Goal: Communication & Community: Share content

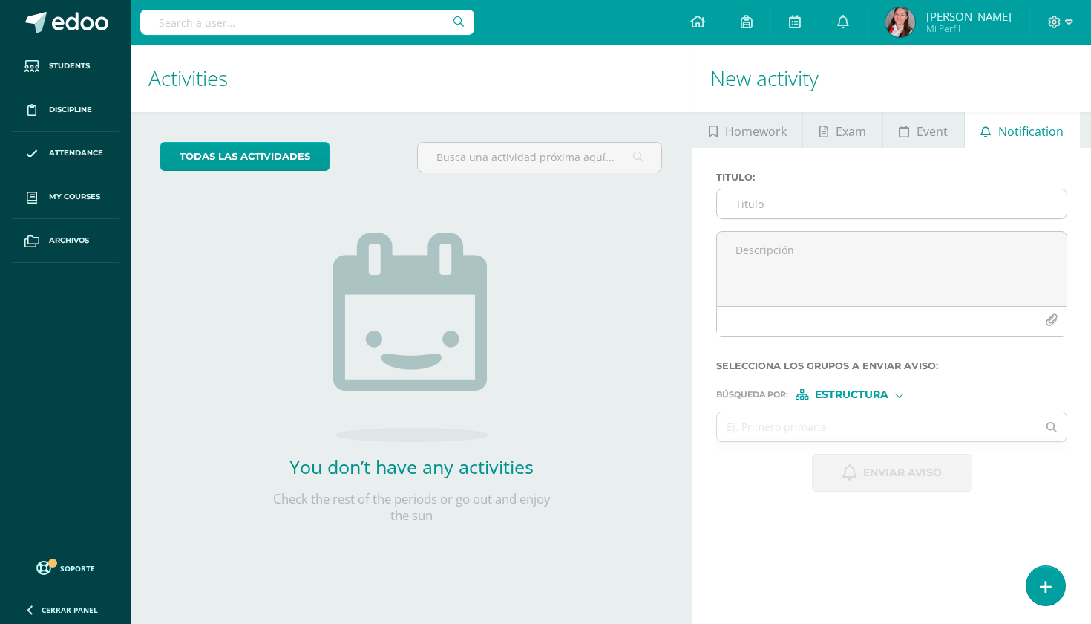
click at [785, 206] on input "Titulo :" at bounding box center [892, 203] width 350 height 29
type input "E"
type input "!"
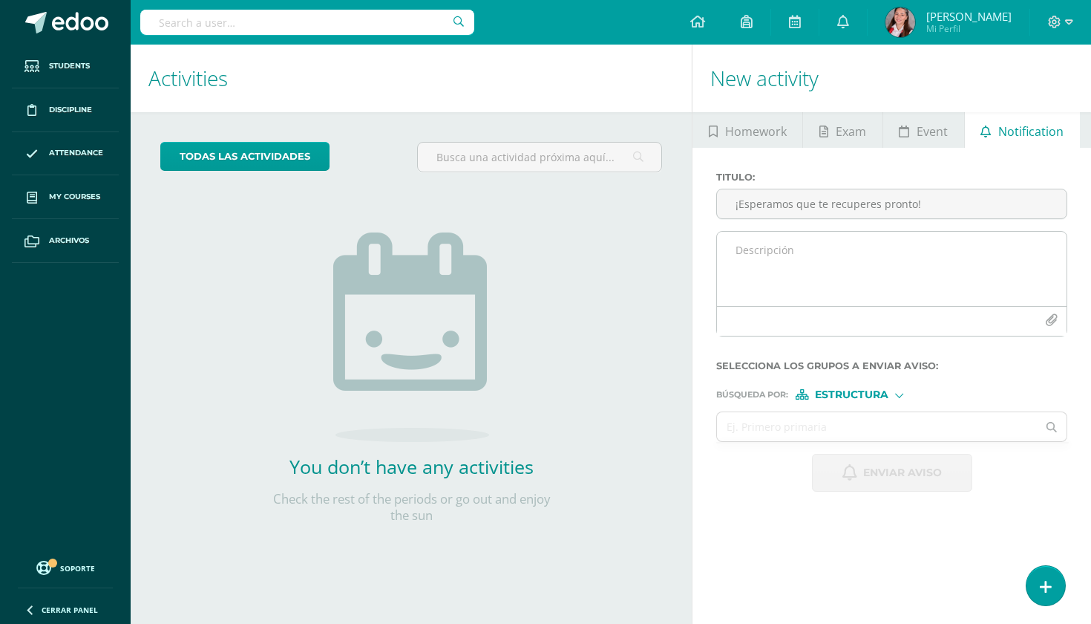
type input "¡Esperamos que te recuperes pronto!"
click at [817, 252] on textarea at bounding box center [892, 269] width 350 height 74
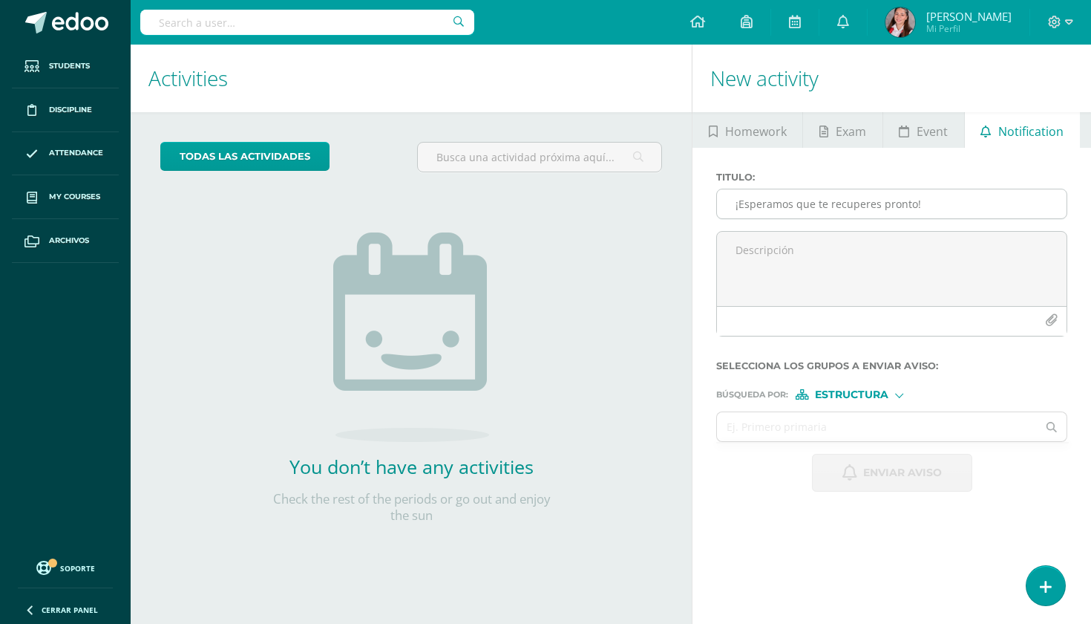
click at [898, 197] on input "¡Esperamos que te recuperes pronto!" at bounding box center [892, 203] width 350 height 29
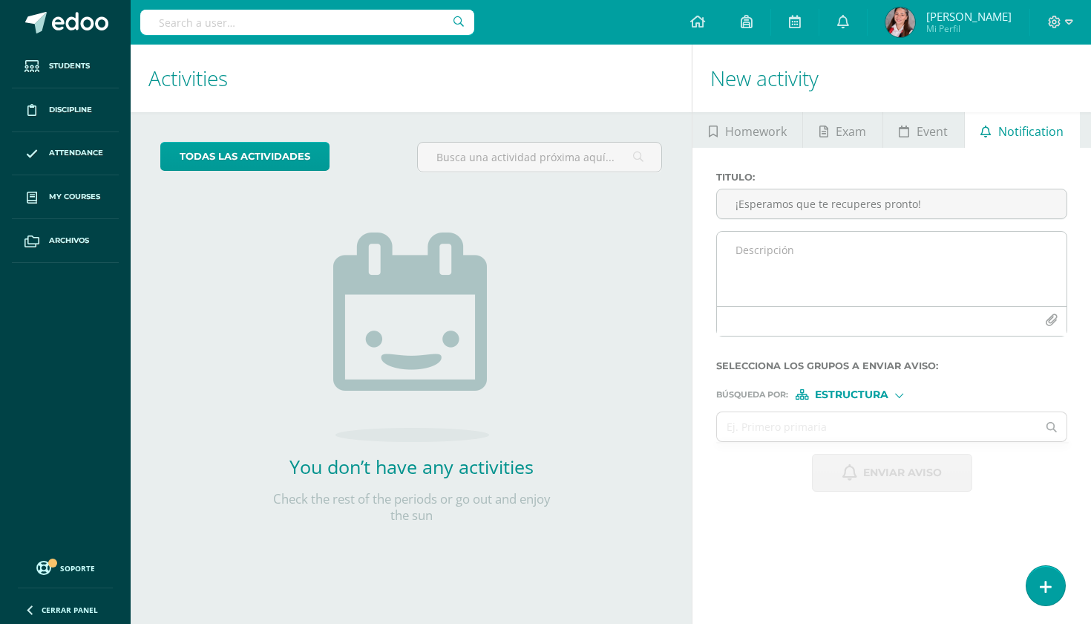
click at [856, 282] on textarea at bounding box center [892, 269] width 350 height 74
click at [1057, 326] on button "button" at bounding box center [1051, 320] width 29 height 29
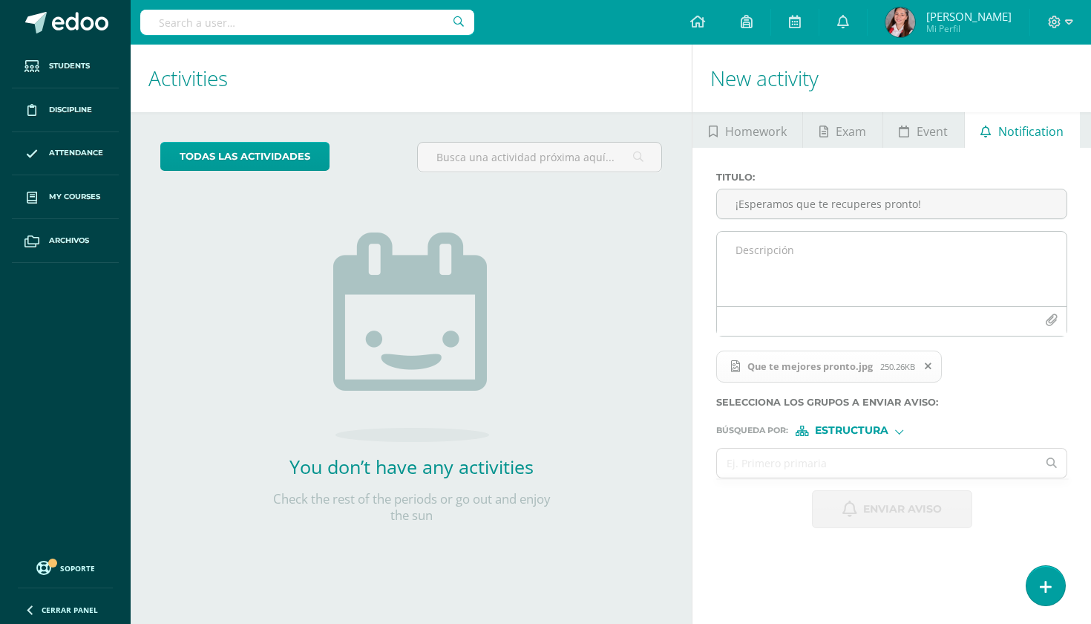
click at [891, 264] on textarea at bounding box center [892, 269] width 350 height 74
paste textarea "espero que te sientas mucho mejor muy pronto. 🌈✨ Te extrañamos en clase y todos…"
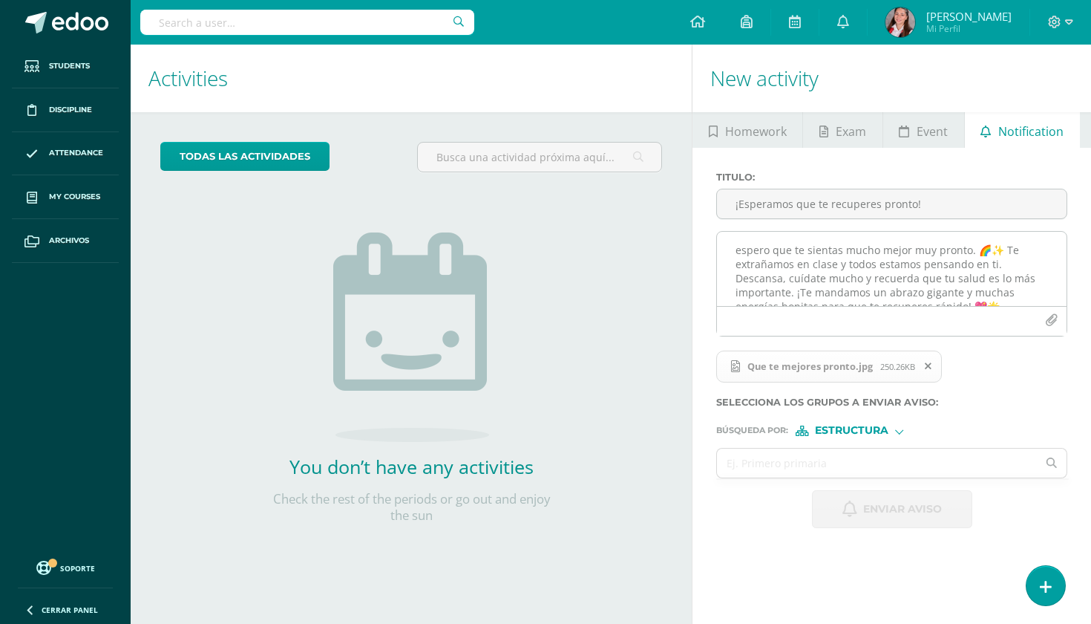
scroll to position [13, 0]
click at [741, 234] on textarea "espero que te sientas mucho mejor muy pronto. 🌈✨ Te extrañamos en clase y todos…" at bounding box center [892, 269] width 350 height 74
click at [771, 241] on textarea "Espero que te sientas mucho mejor muy pronto. 🌈✨ Te extrañamos en clase y todos…" at bounding box center [892, 269] width 350 height 74
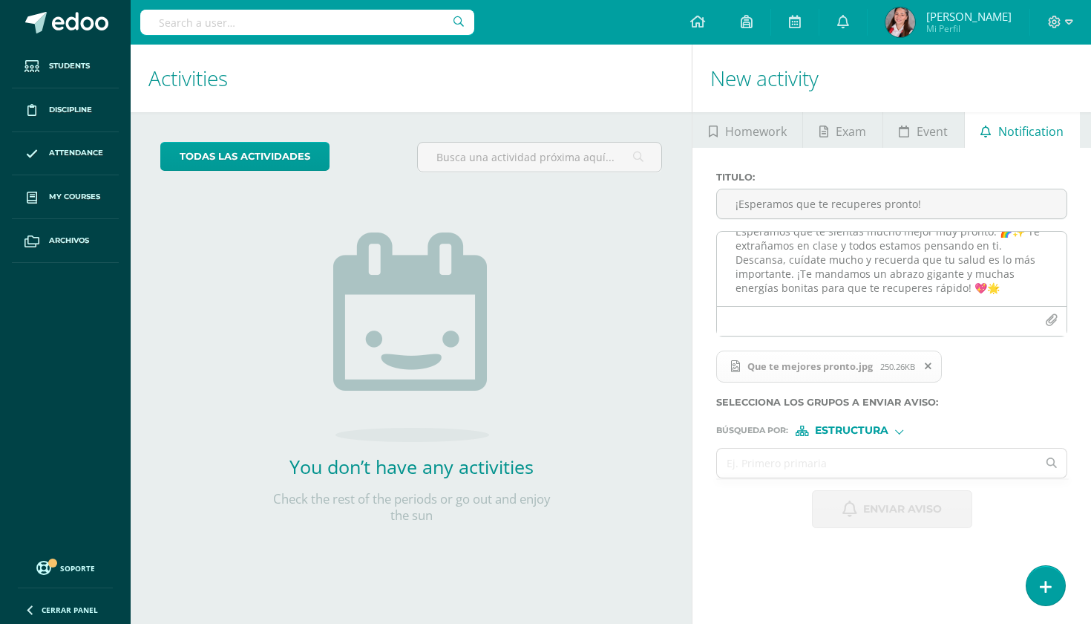
scroll to position [24, 0]
click at [918, 289] on textarea "Esperamos que te sientas mucho mejor muy pronto. 🌈✨ Te extrañamos en clase y to…" at bounding box center [892, 269] width 350 height 74
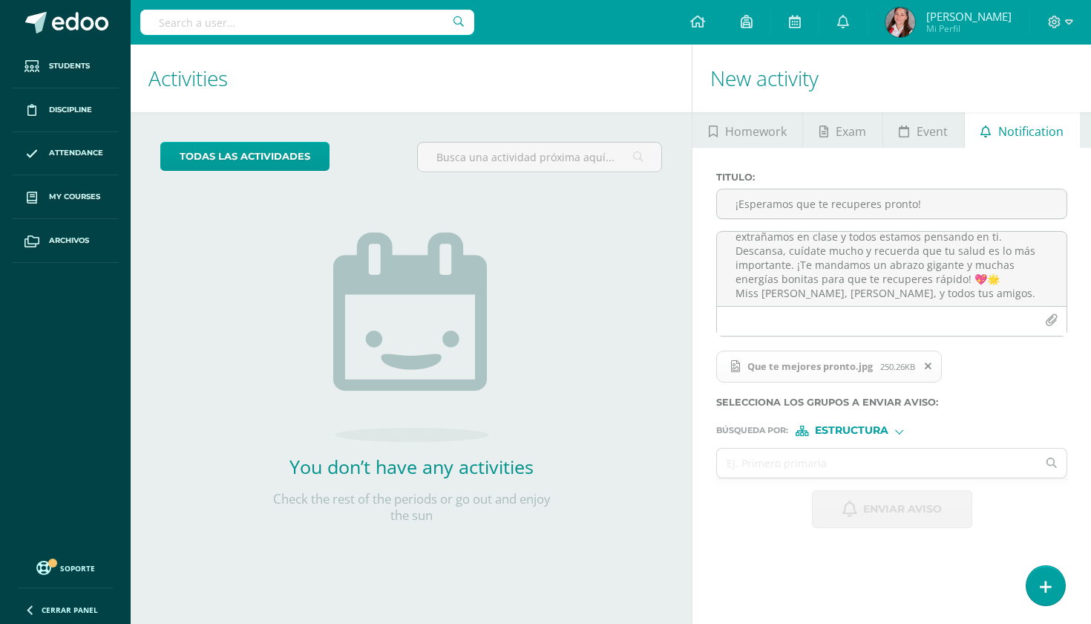
scroll to position [0, 0]
type textarea "Esperamos que te sientas mucho mejor muy pronto. 🌈✨ Te extrañamos en clase y to…"
click at [891, 434] on div "Estructura" at bounding box center [851, 430] width 111 height 10
click at [883, 465] on span "Persona" at bounding box center [857, 469] width 53 height 8
click at [883, 462] on input "text" at bounding box center [877, 462] width 320 height 29
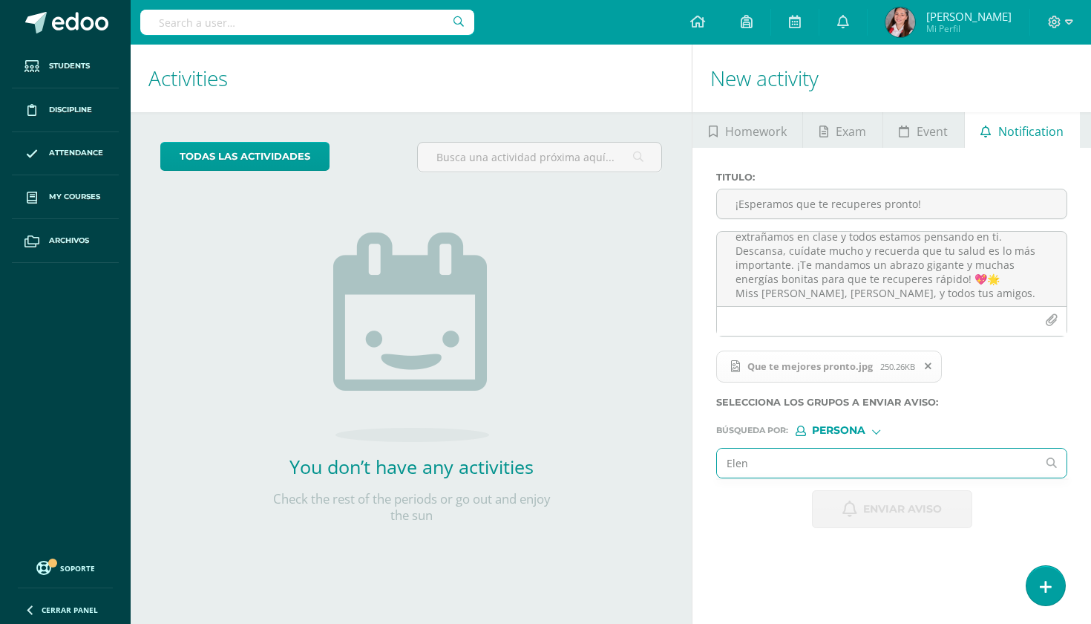
type input "[PERSON_NAME]"
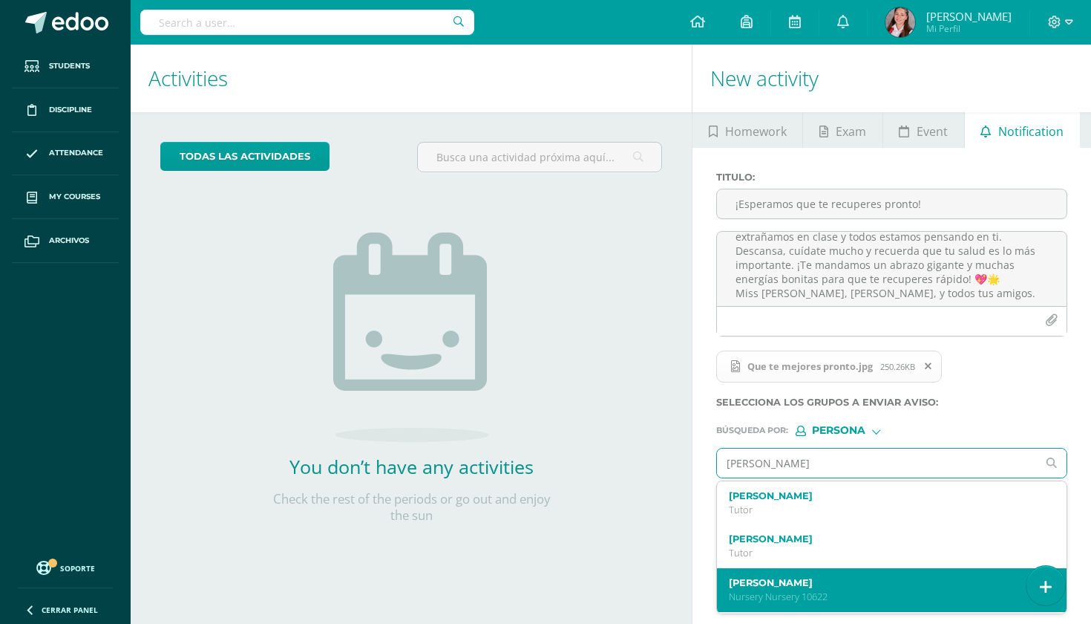
click at [836, 577] on label "[PERSON_NAME]" at bounding box center [885, 582] width 313 height 11
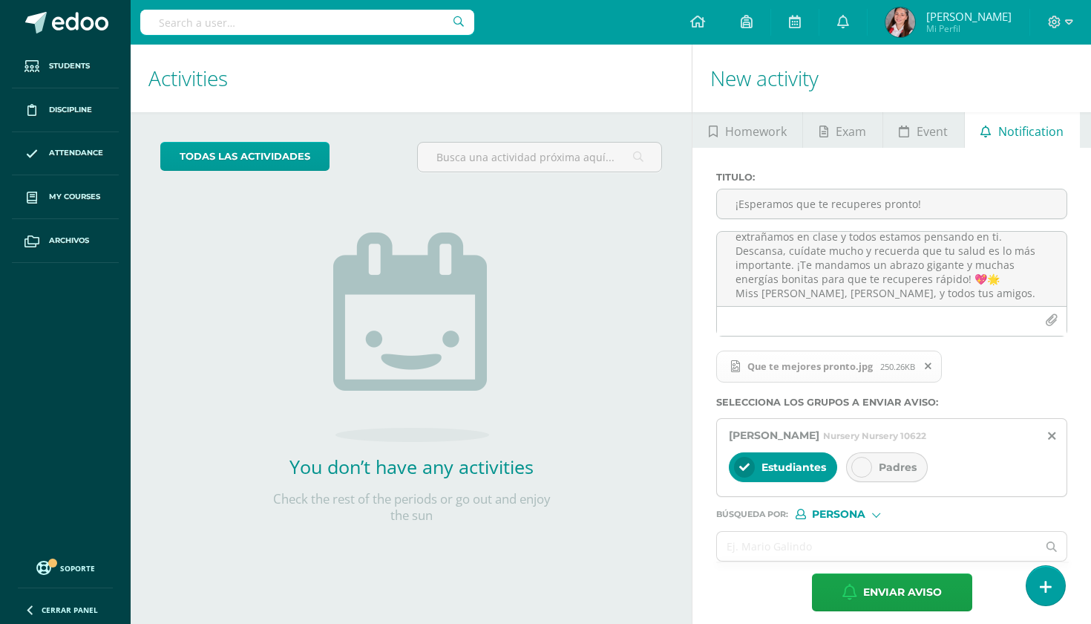
click at [862, 466] on icon at bounding box center [862, 467] width 10 height 10
click at [802, 563] on ul at bounding box center [892, 561] width 353 height 1
click at [802, 536] on input "text" at bounding box center [877, 546] width 320 height 29
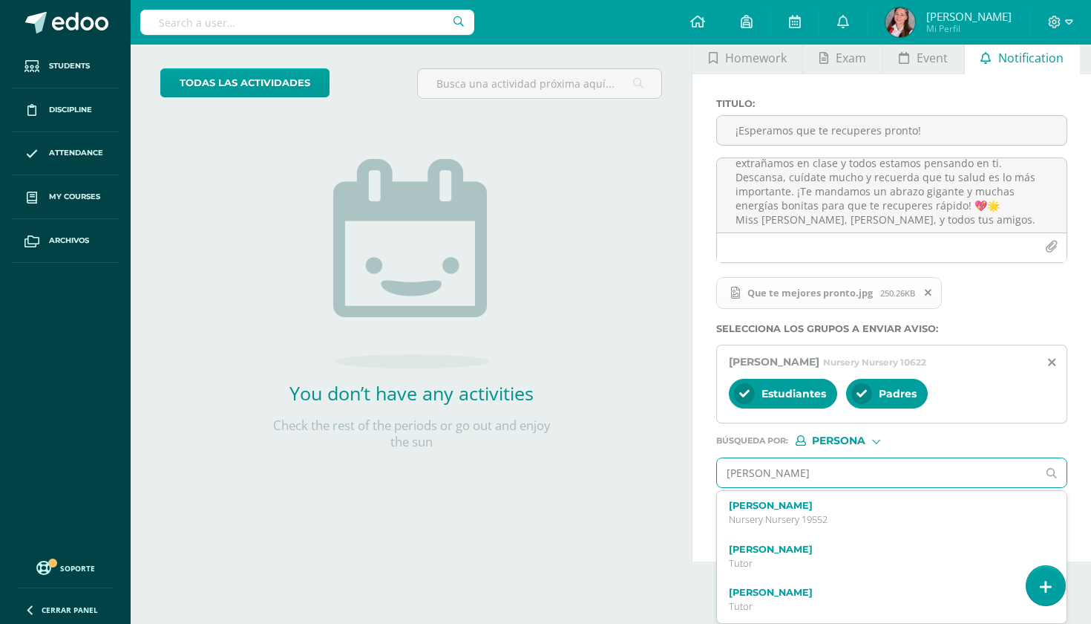
drag, startPoint x: 831, startPoint y: 473, endPoint x: 762, endPoint y: 471, distance: 69.1
click at [761, 471] on input "[PERSON_NAME]" at bounding box center [877, 472] width 320 height 29
type input "[PERSON_NAME]"
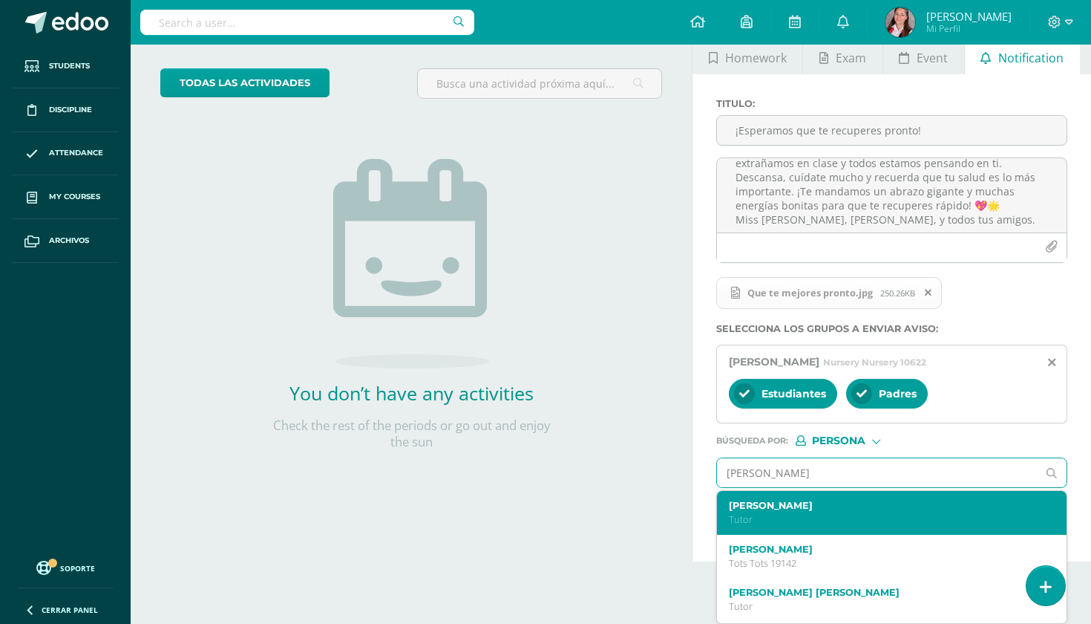
scroll to position [30, 0]
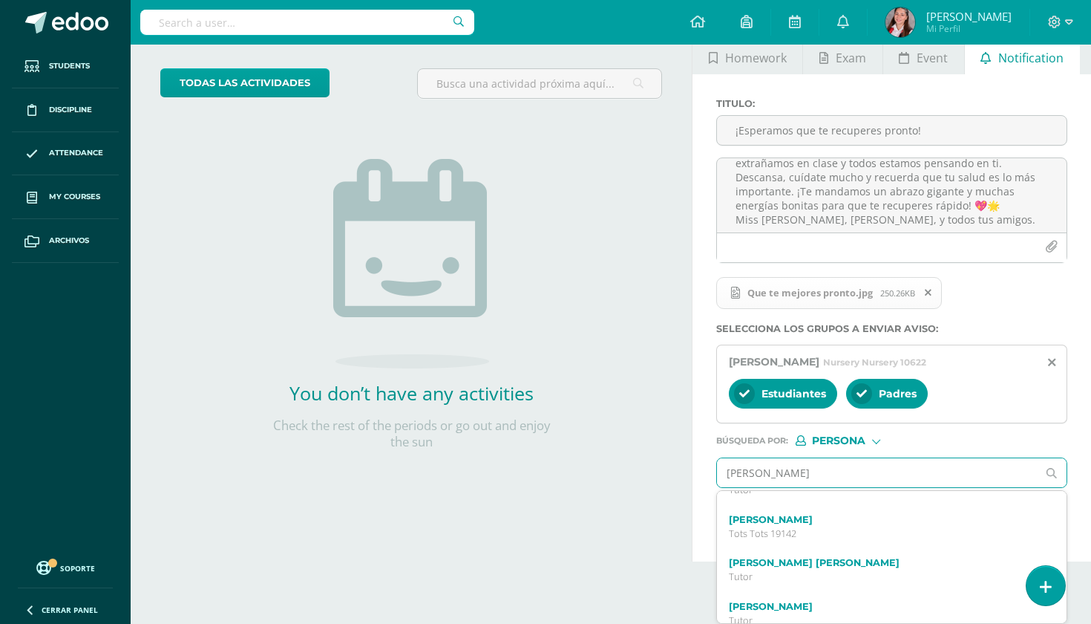
drag, startPoint x: 924, startPoint y: 478, endPoint x: 678, endPoint y: 478, distance: 245.7
click at [678, 478] on div "Activities Activity todas las Actividades You don’t have any activities Check t…" at bounding box center [611, 266] width 973 height 590
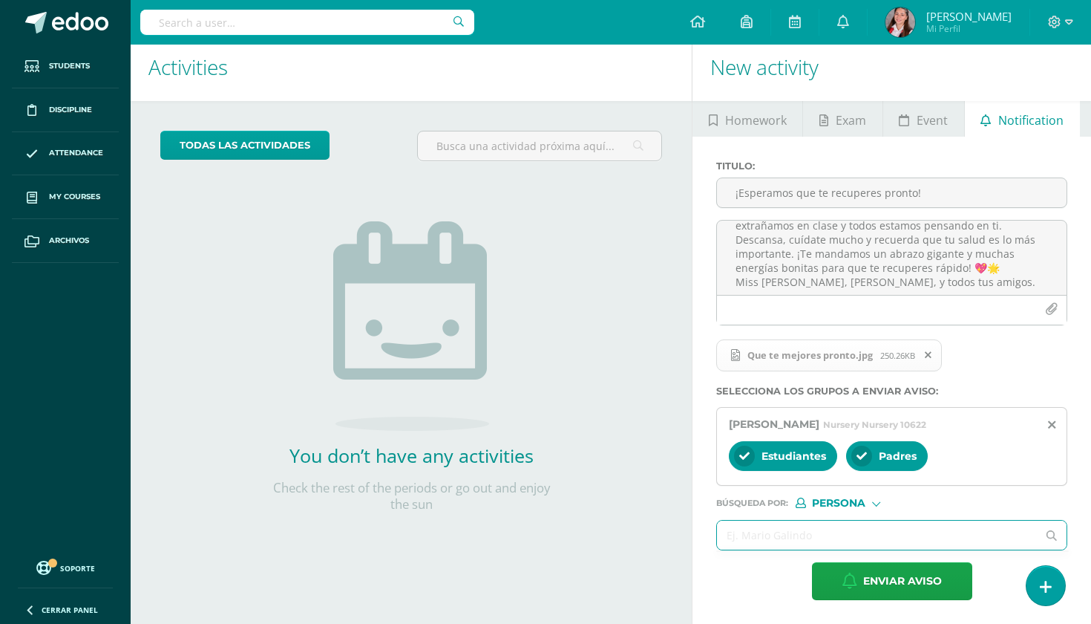
type input "n"
type input "[PERSON_NAME]"
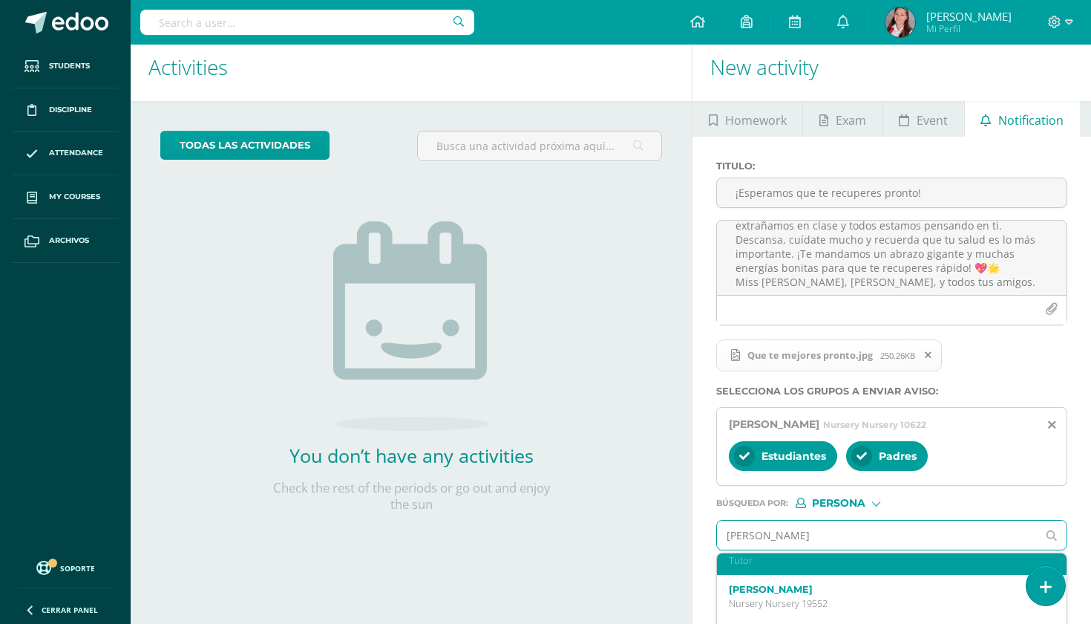
scroll to position [198, 0]
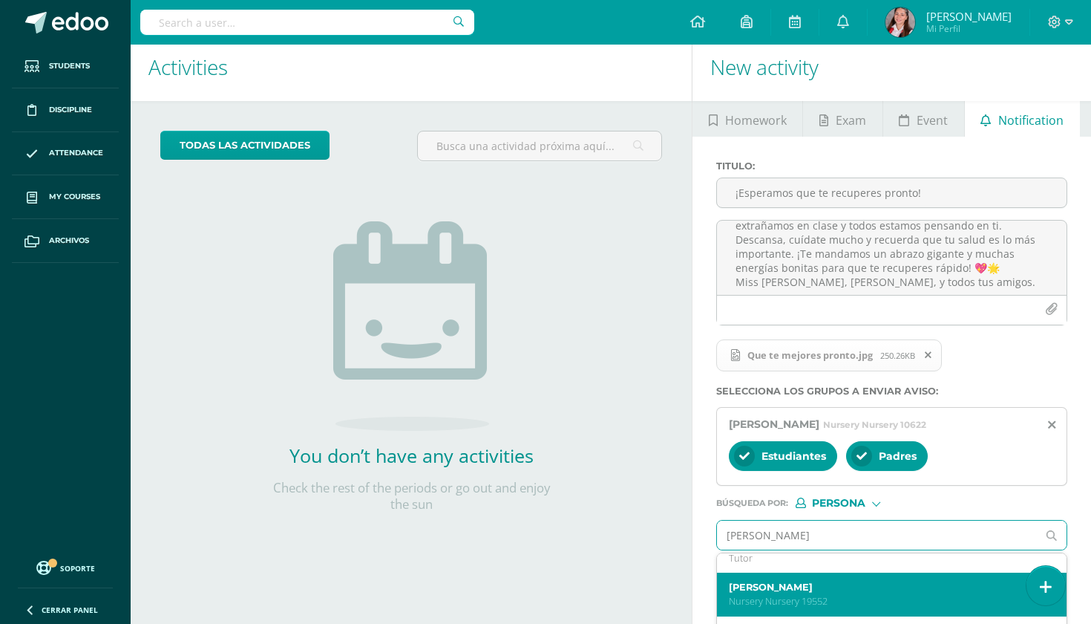
click at [751, 609] on div "[PERSON_NAME] 19552" at bounding box center [892, 594] width 350 height 44
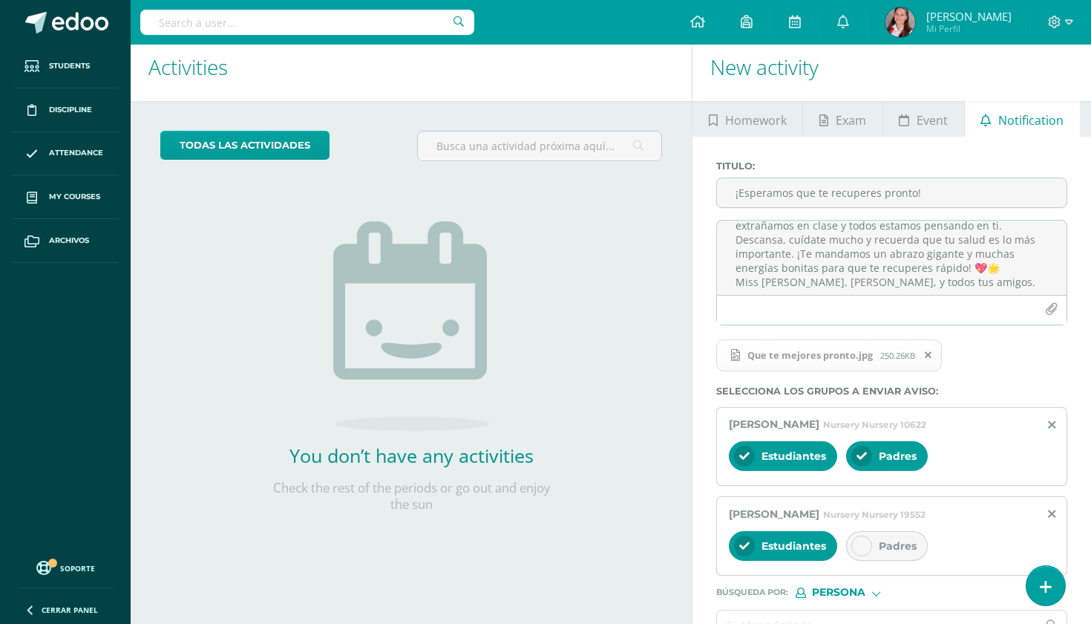
scroll to position [0, 0]
click at [872, 536] on div "Padres" at bounding box center [887, 546] width 82 height 30
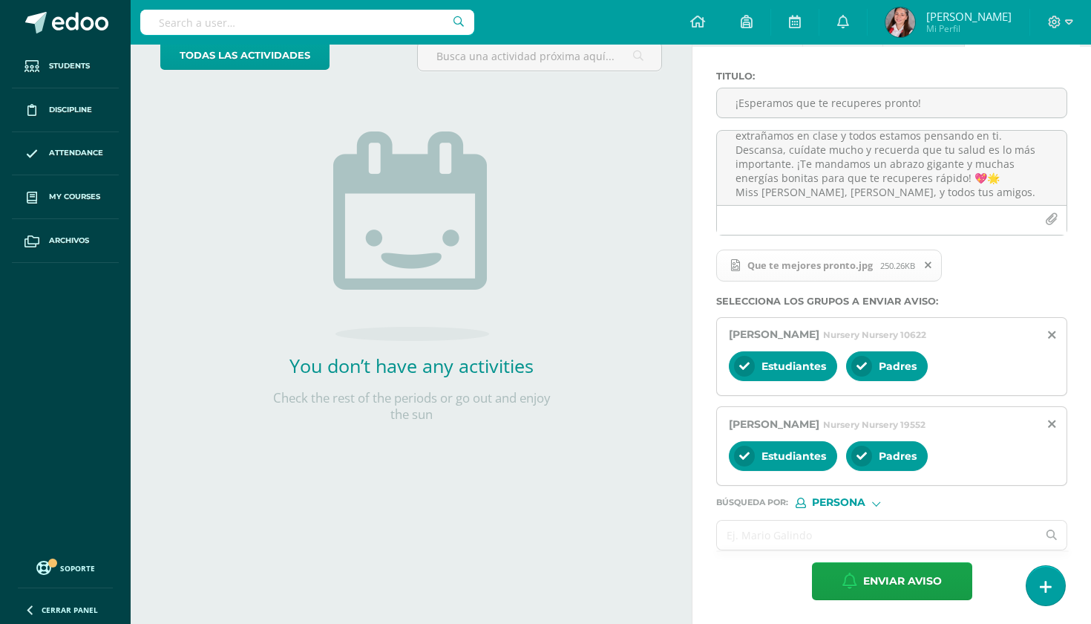
click at [866, 546] on input "text" at bounding box center [877, 534] width 320 height 29
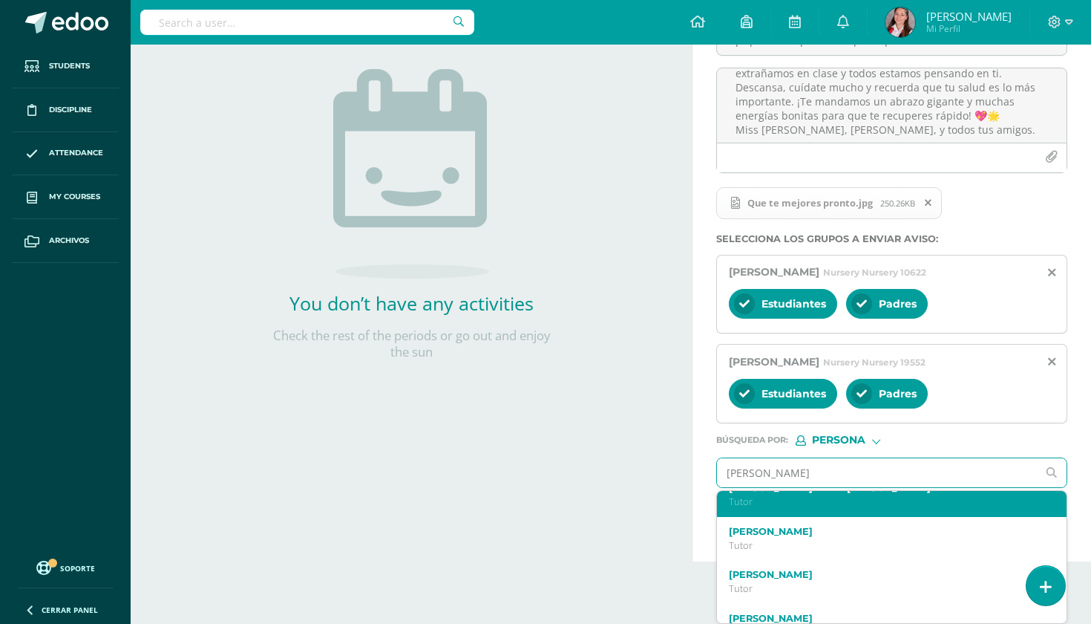
scroll to position [86, 0]
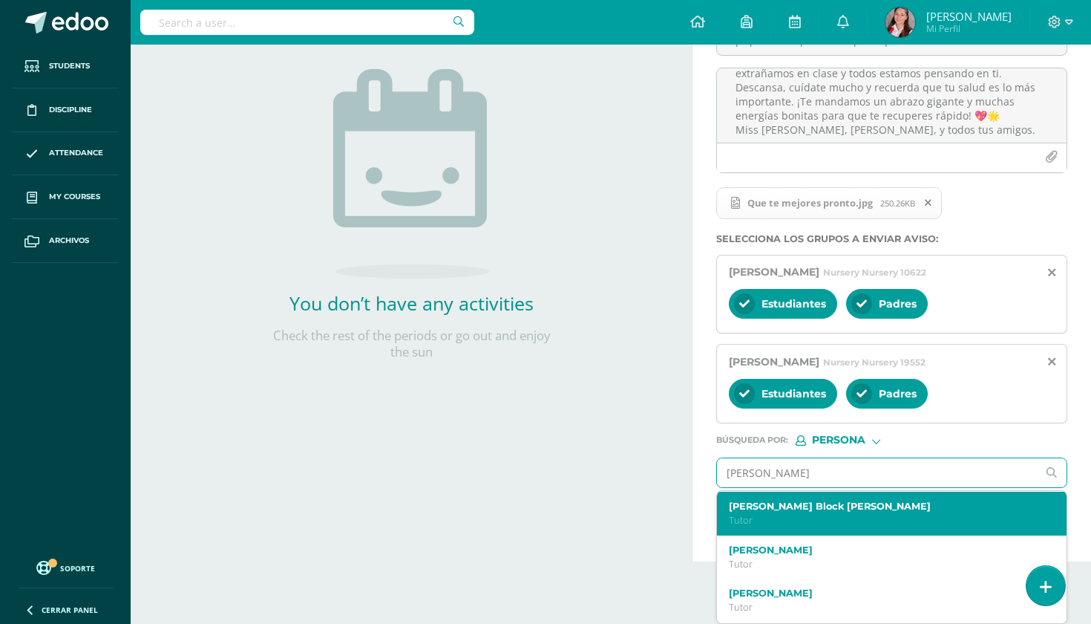
type input "[PERSON_NAME]"
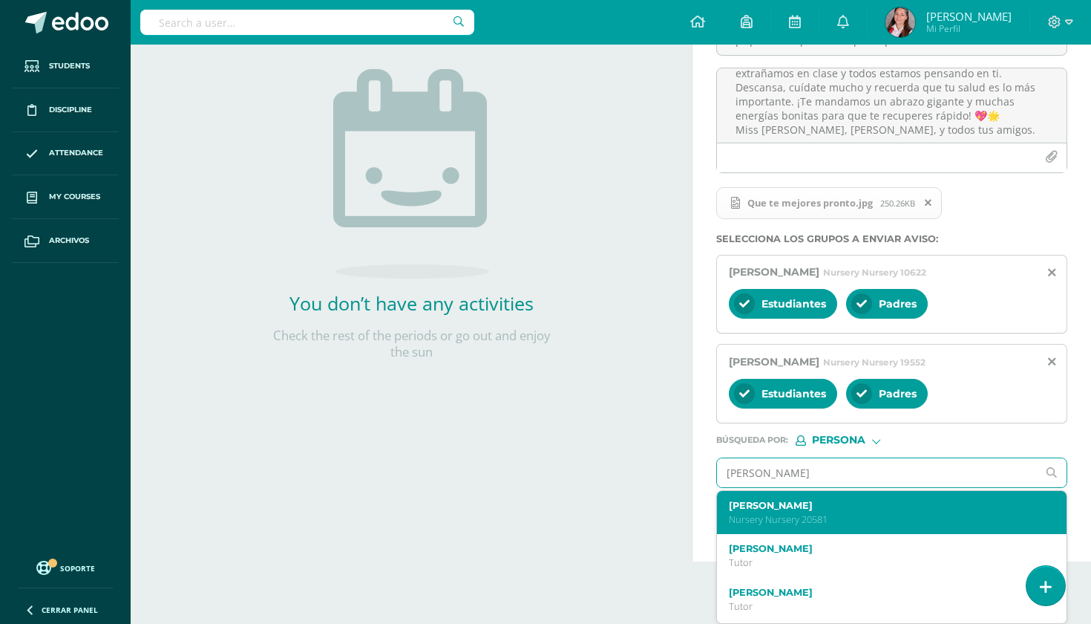
scroll to position [0, 0]
click at [853, 523] on p "Nursery Nursery 20581" at bounding box center [885, 519] width 313 height 13
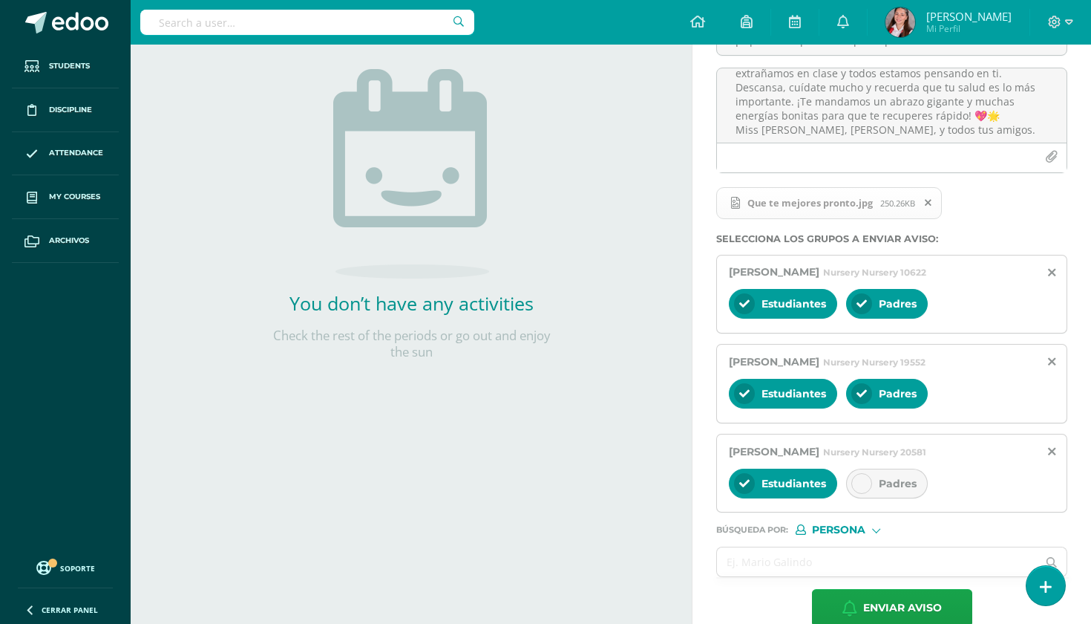
click at [863, 491] on div at bounding box center [862, 483] width 21 height 21
click at [866, 563] on input "text" at bounding box center [877, 561] width 320 height 29
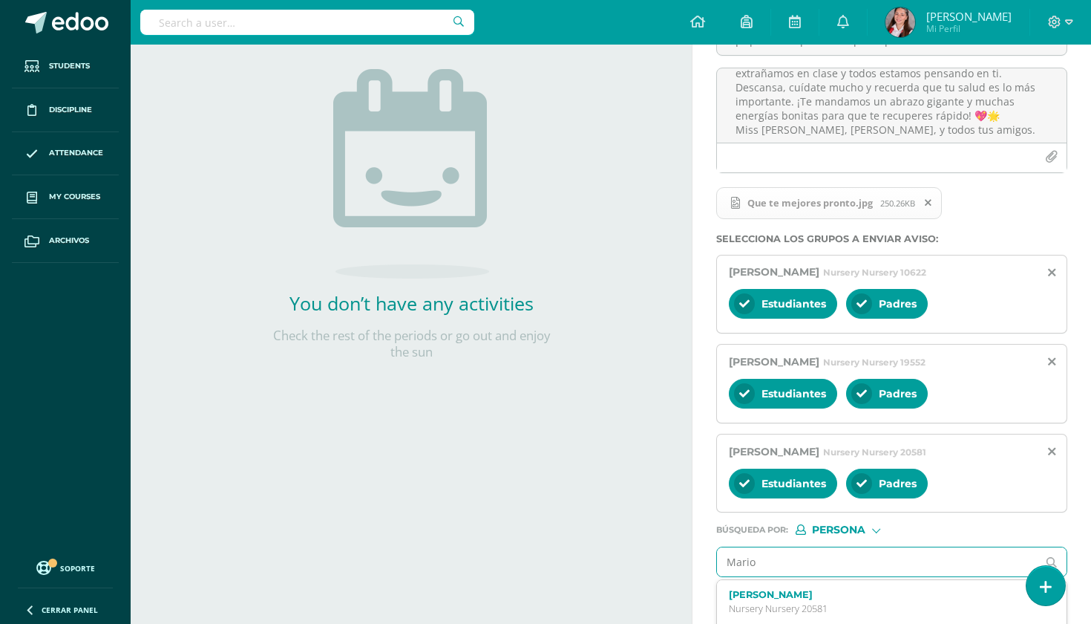
type input "[PERSON_NAME]"
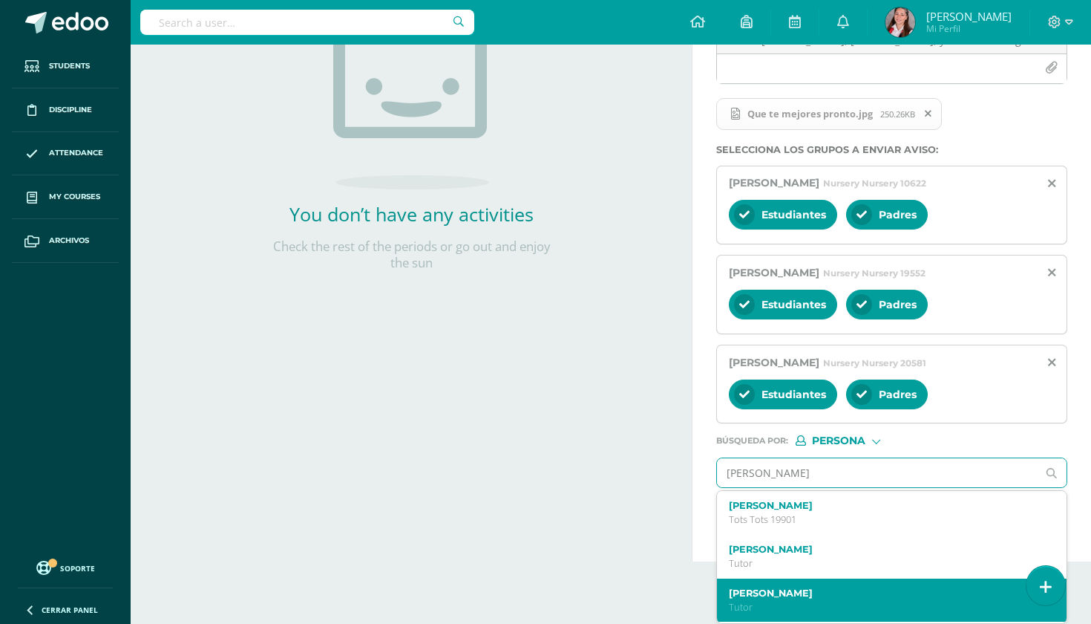
scroll to position [252, 0]
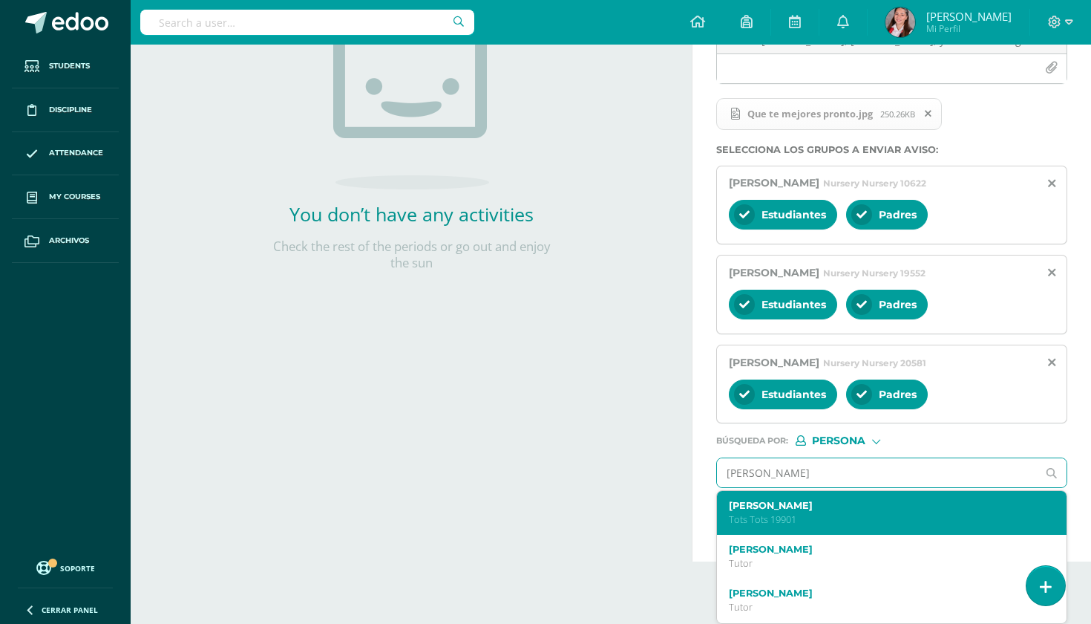
click at [860, 518] on p "Tots Tots 19901" at bounding box center [885, 519] width 313 height 13
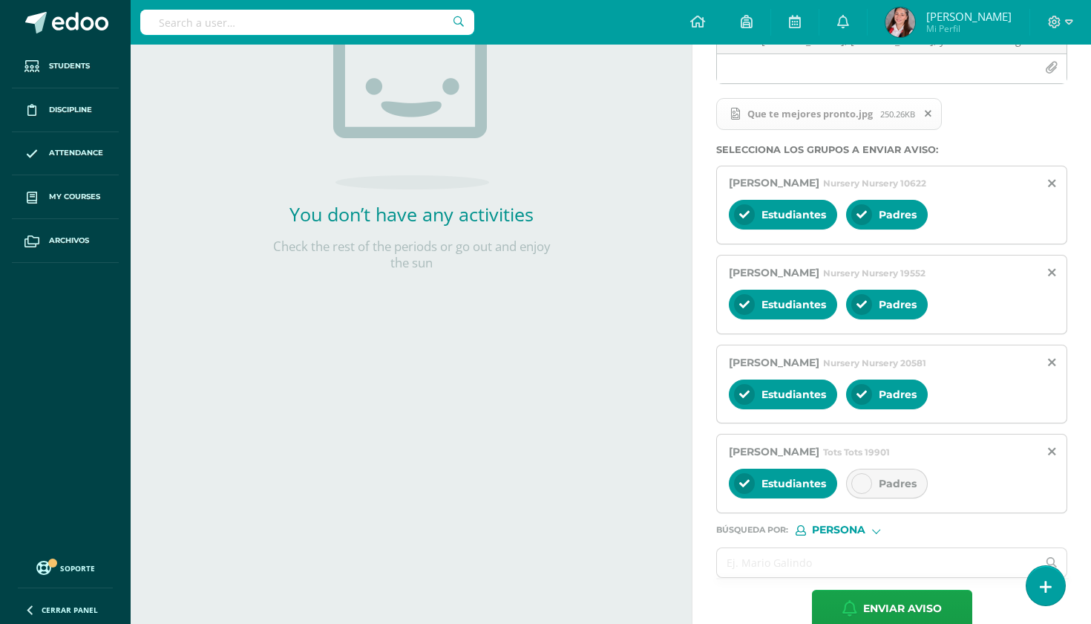
drag, startPoint x: 863, startPoint y: 477, endPoint x: 863, endPoint y: 501, distance: 24.5
click at [863, 477] on div at bounding box center [862, 483] width 21 height 21
click at [863, 559] on input "text" at bounding box center [877, 562] width 320 height 29
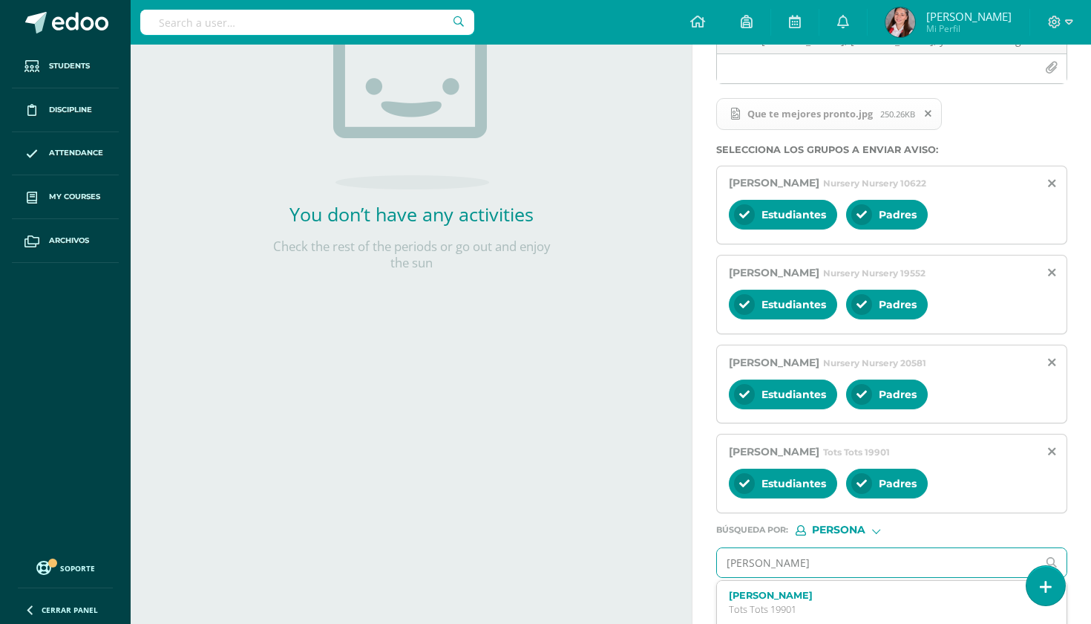
type input "[PERSON_NAME]"
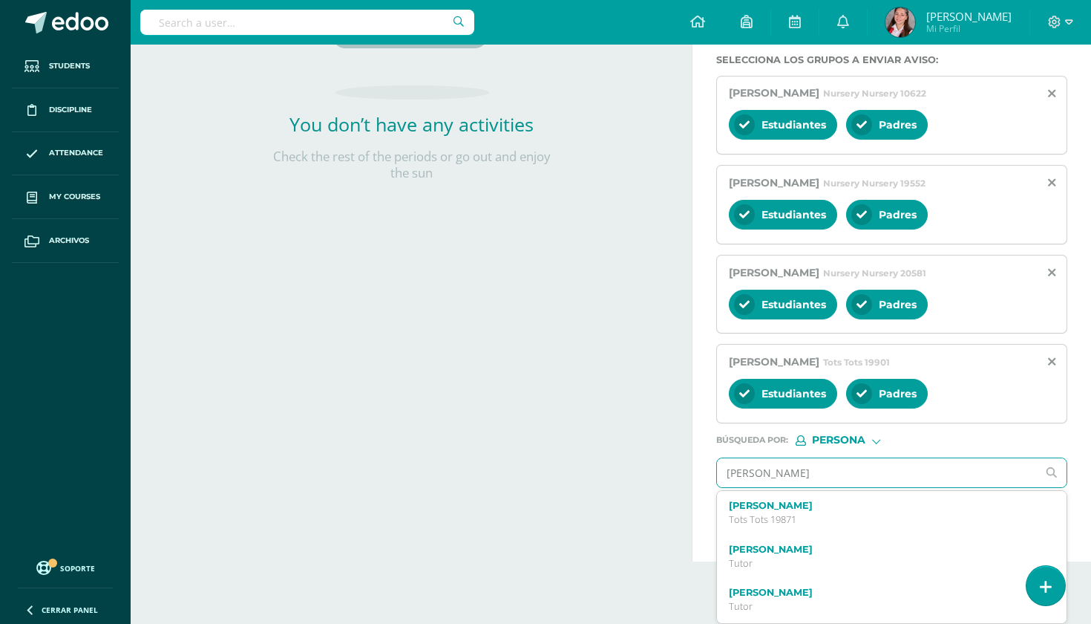
scroll to position [342, 0]
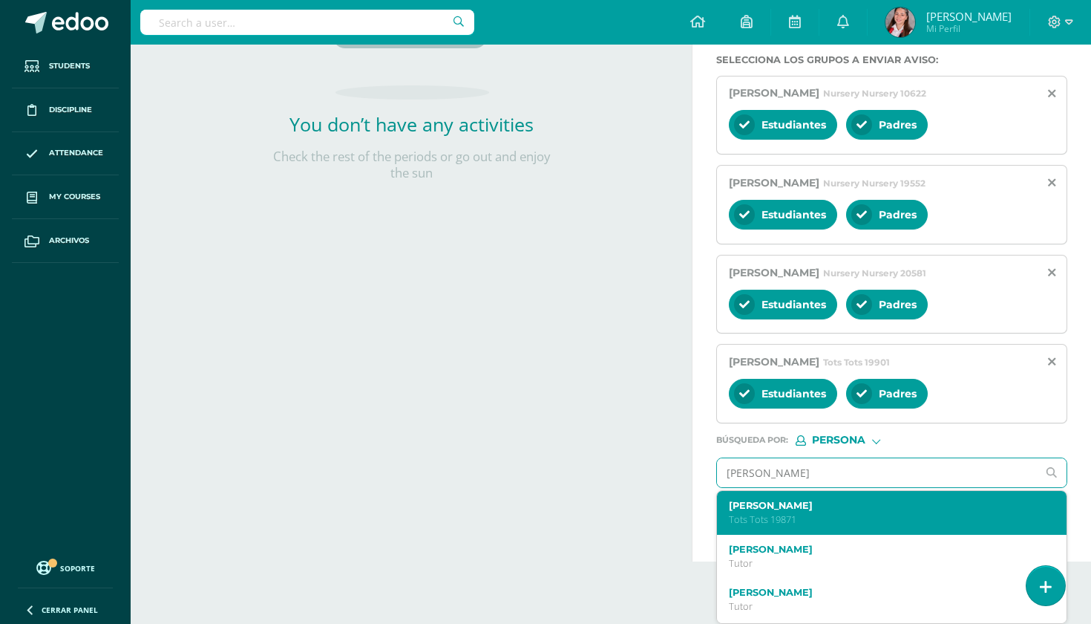
click at [861, 514] on p "Tots Tots 19871" at bounding box center [885, 519] width 313 height 13
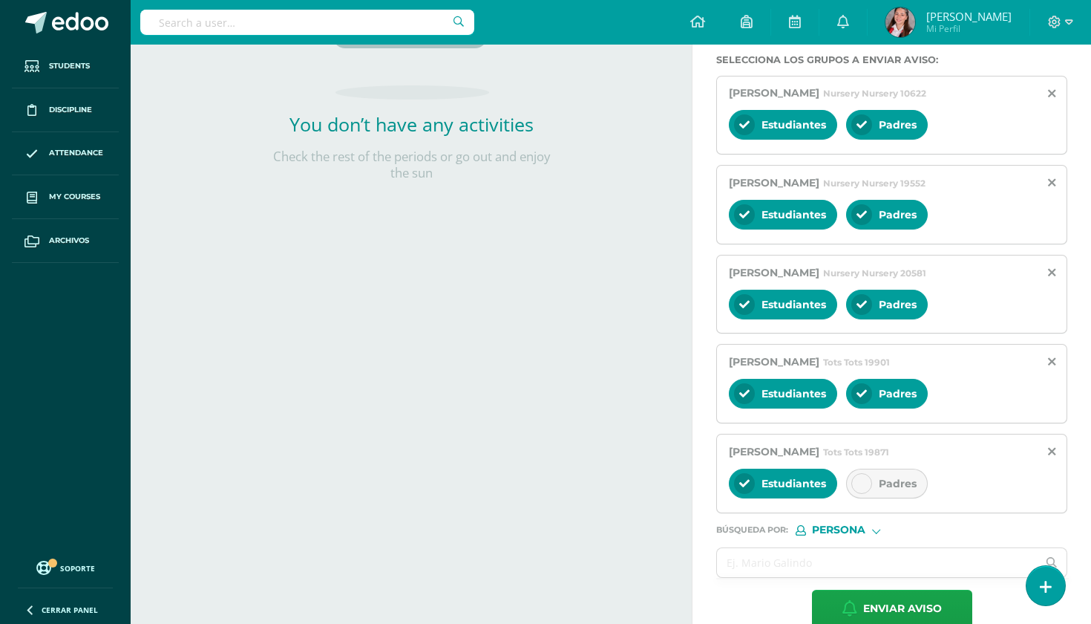
click at [869, 485] on div at bounding box center [862, 483] width 21 height 21
click at [860, 572] on input "text" at bounding box center [877, 562] width 320 height 29
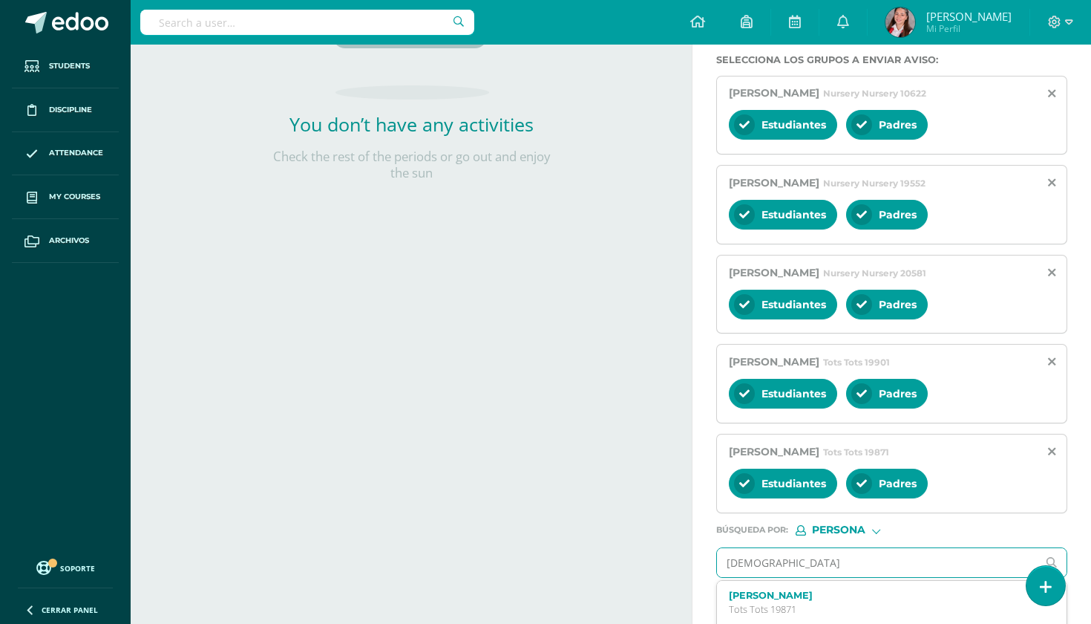
type input "Ariann"
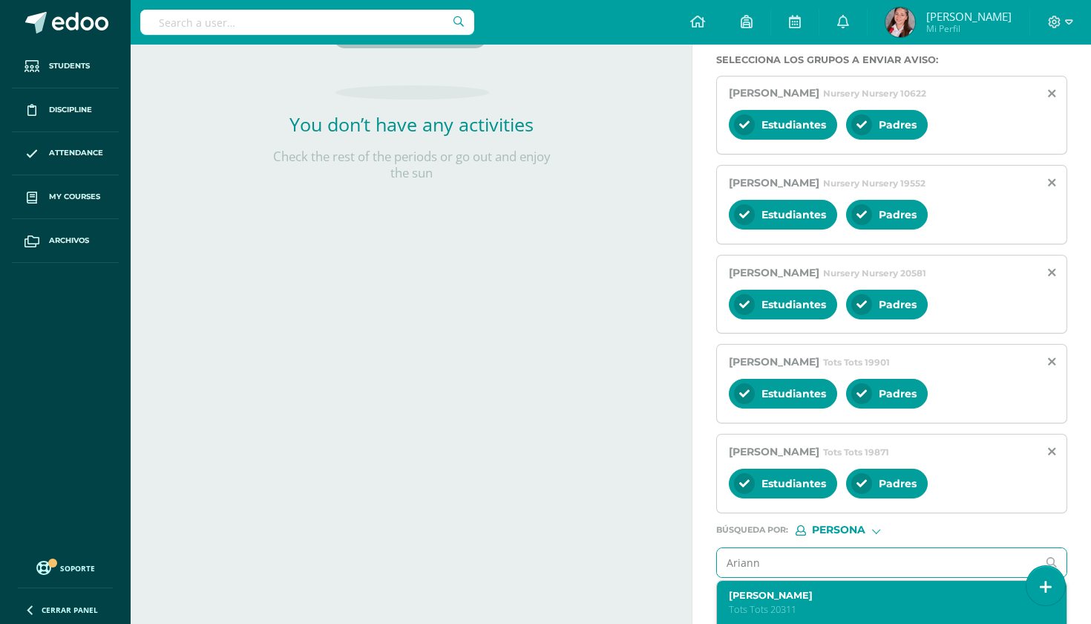
click at [866, 589] on label "[PERSON_NAME]" at bounding box center [885, 594] width 313 height 11
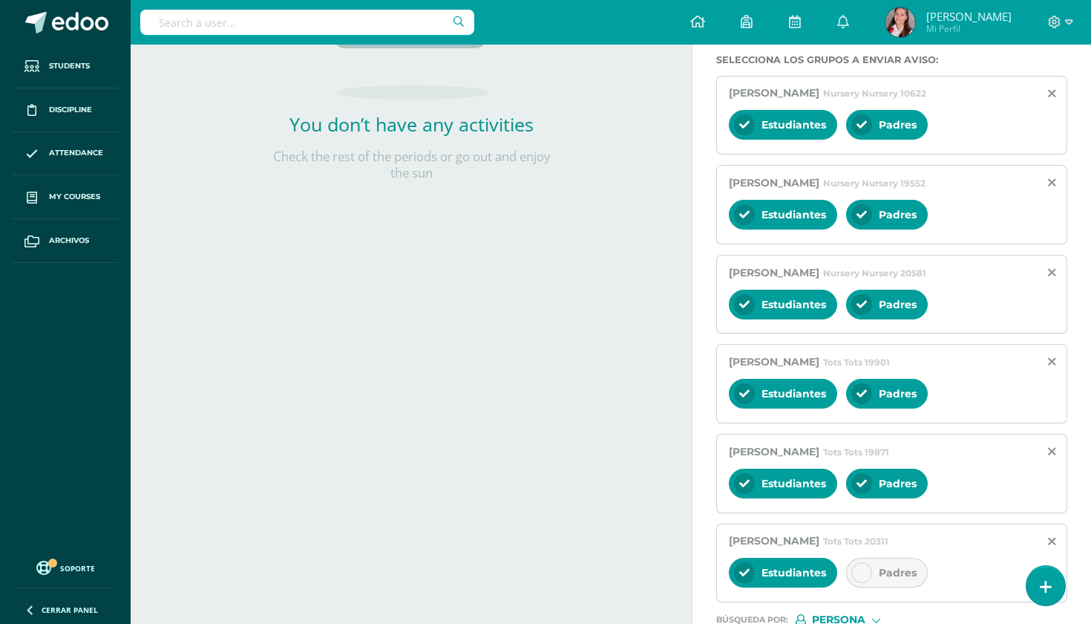
click at [869, 580] on div at bounding box center [862, 572] width 21 height 21
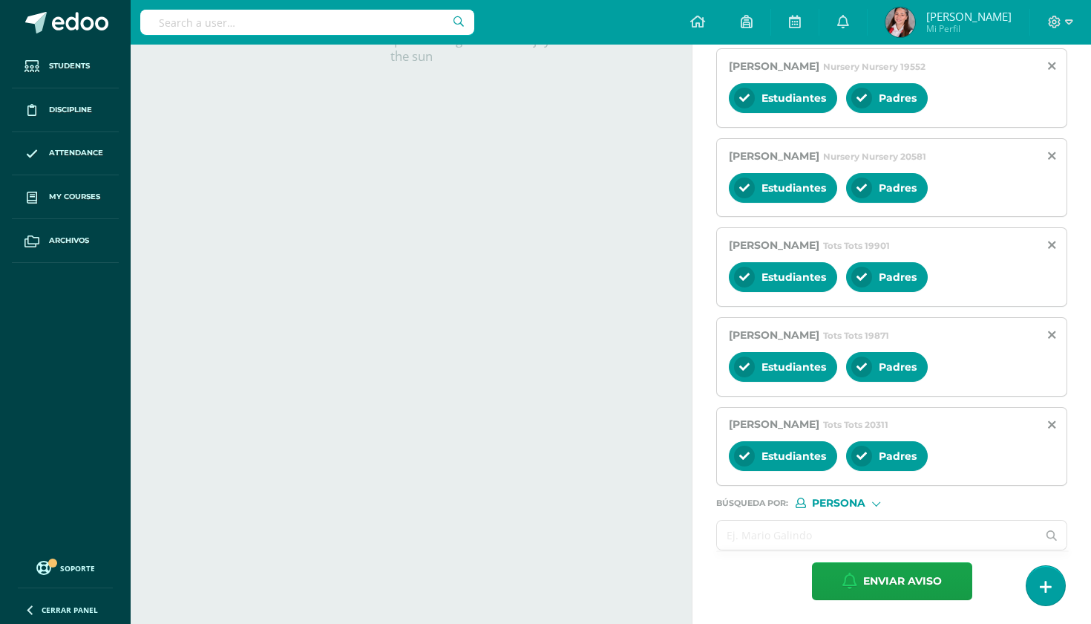
scroll to position [459, 0]
click at [871, 534] on input "text" at bounding box center [877, 534] width 320 height 29
click at [885, 586] on span "Enviar aviso" at bounding box center [902, 581] width 79 height 36
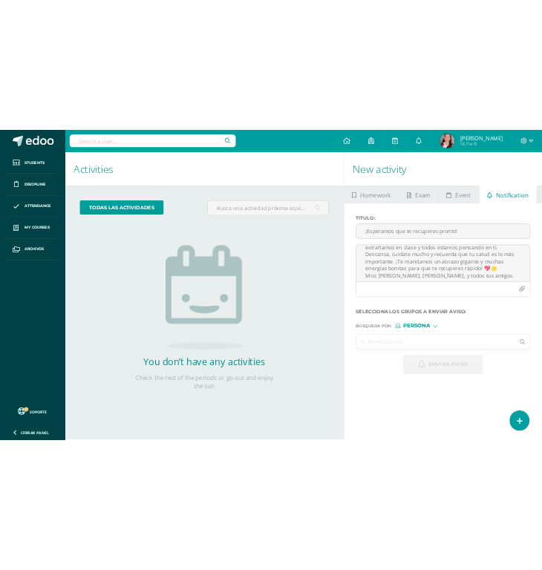
scroll to position [0, 0]
